Goal: Find contact information: Find contact information

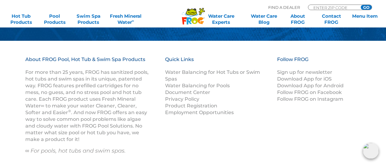
scroll to position [794, 0]
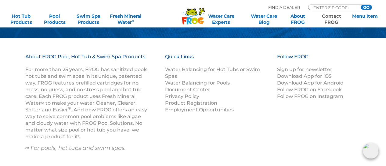
click at [332, 16] on link "Contact FROG" at bounding box center [331, 19] width 30 height 12
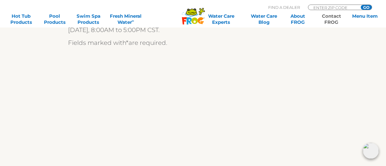
scroll to position [207, 0]
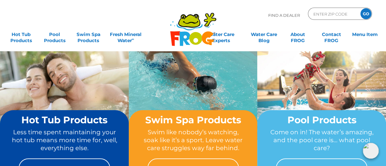
scroll to position [10, 0]
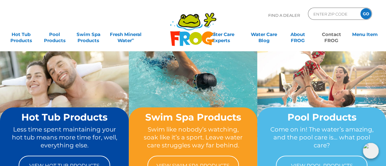
click at [335, 40] on link "Contact FROG" at bounding box center [331, 34] width 30 height 12
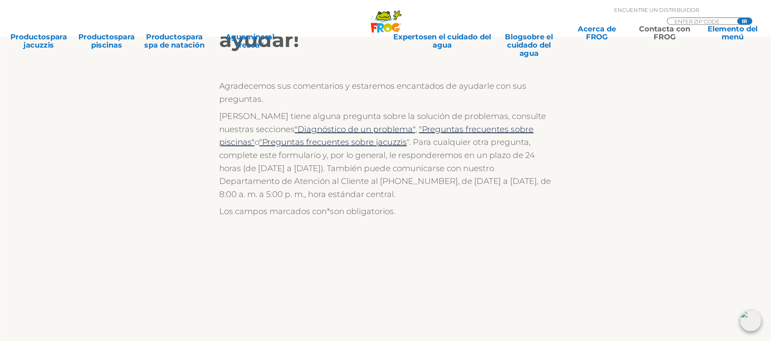
scroll to position [148, 0]
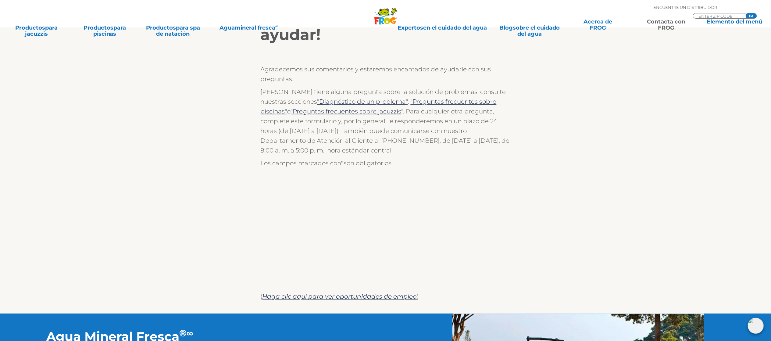
drag, startPoint x: 387, startPoint y: 0, endPoint x: 565, endPoint y: 161, distance: 240.4
click at [385, 161] on div "¡Siempre estamos listos para ayudar! Agradecemos sus comentarios y estaremos en…" at bounding box center [385, 157] width 375 height 314
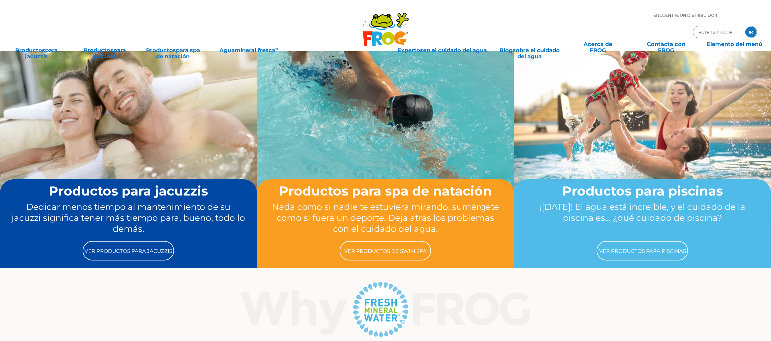
scroll to position [20, 0]
